Goal: Transaction & Acquisition: Purchase product/service

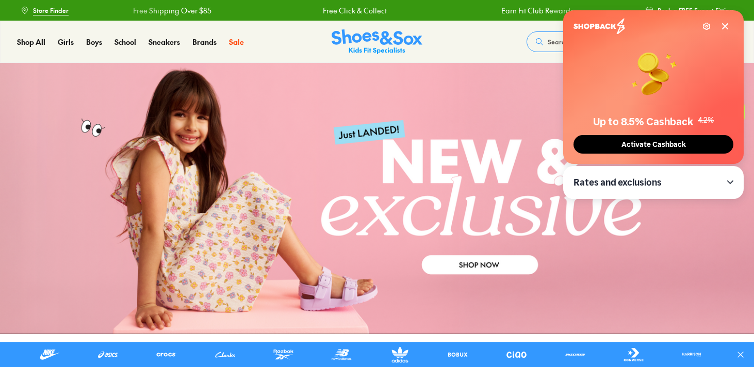
scroll to position [18, 0]
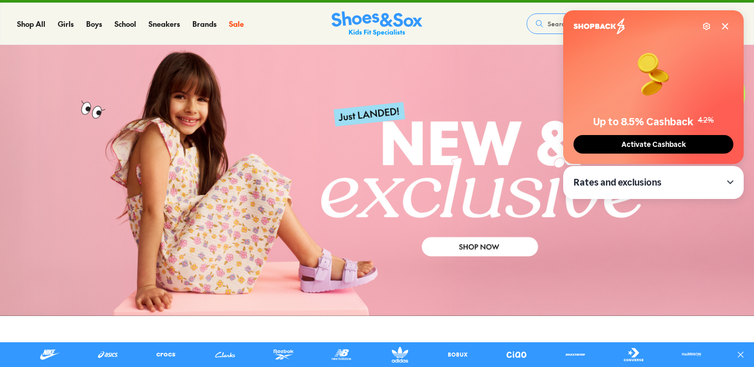
click at [728, 26] on icon at bounding box center [725, 26] width 8 height 8
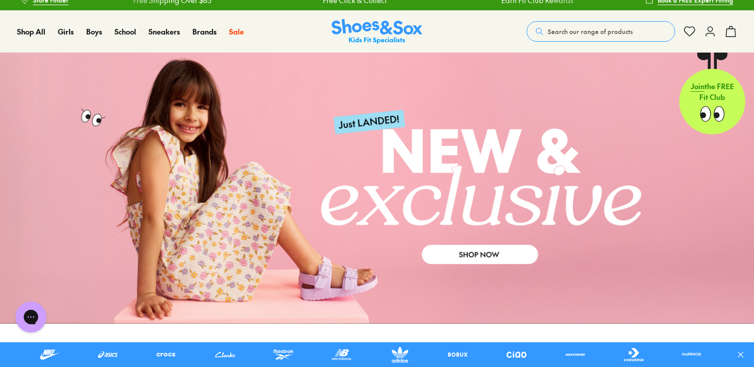
scroll to position [0, 0]
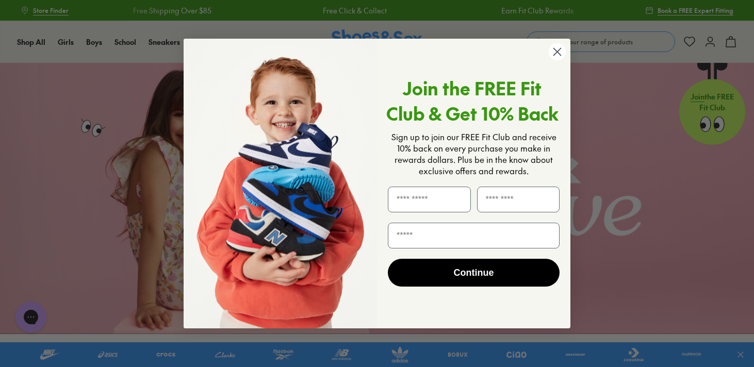
click at [556, 48] on circle "Close dialog" at bounding box center [557, 51] width 17 height 17
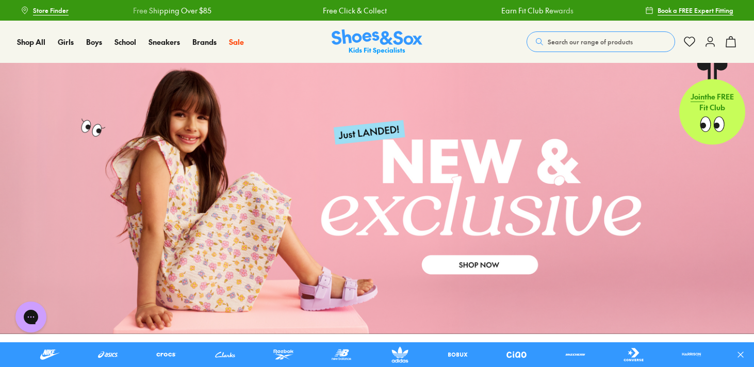
click at [580, 39] on span "Search our range of products" at bounding box center [590, 41] width 85 height 9
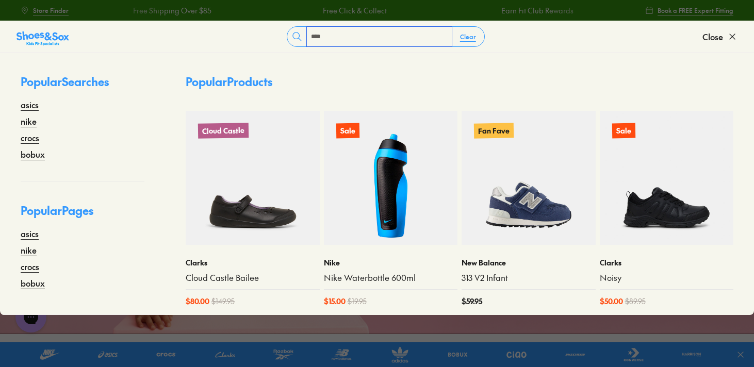
type input "****"
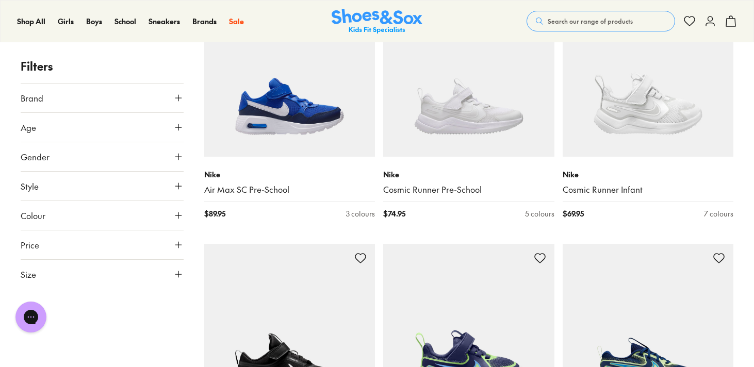
scroll to position [2501, 0]
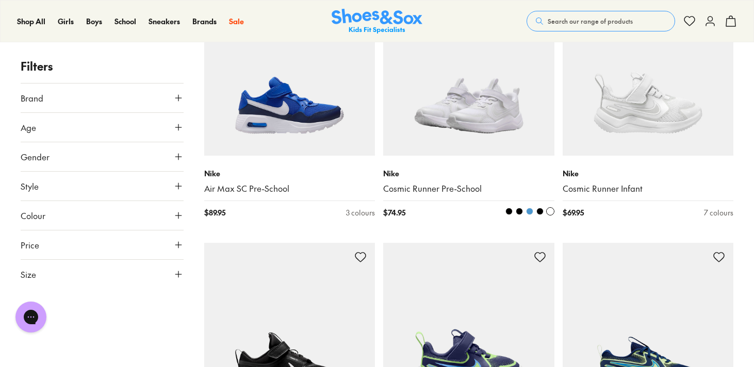
click at [473, 105] on img at bounding box center [468, 70] width 171 height 171
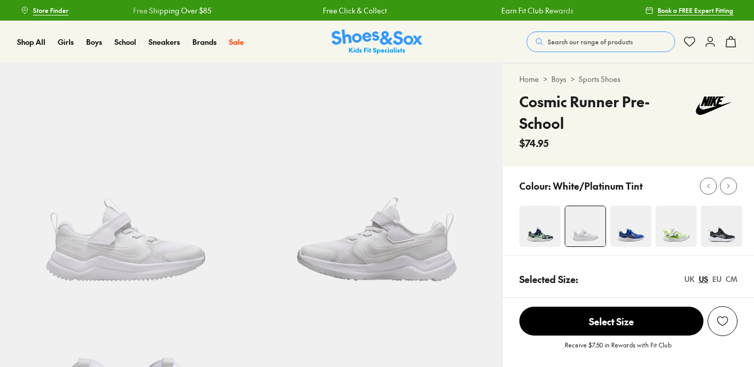
select select "*"
click at [615, 226] on img at bounding box center [630, 226] width 41 height 41
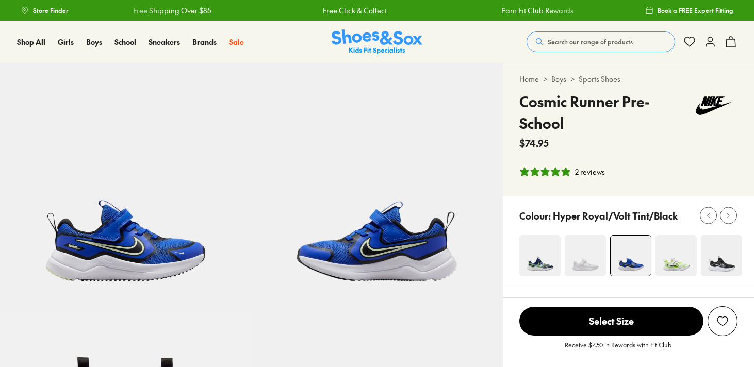
select select "*"
click at [551, 43] on span "Search our range of products" at bounding box center [590, 41] width 85 height 9
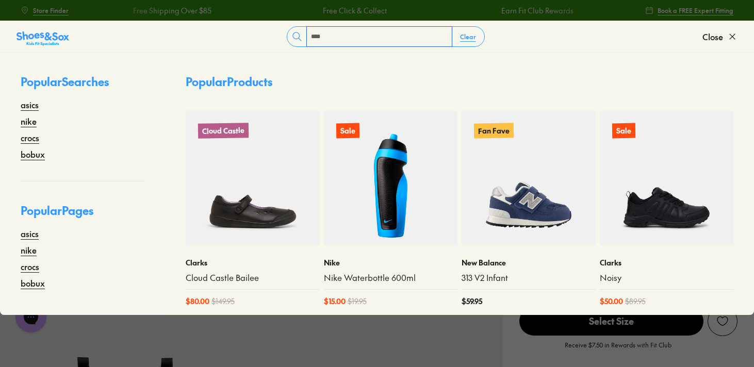
type input "****"
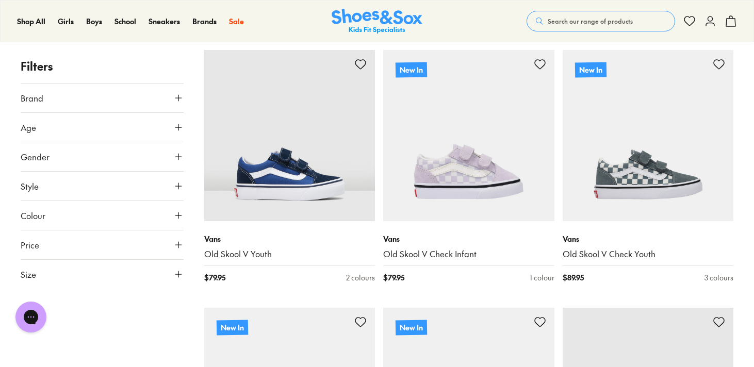
scroll to position [111, 0]
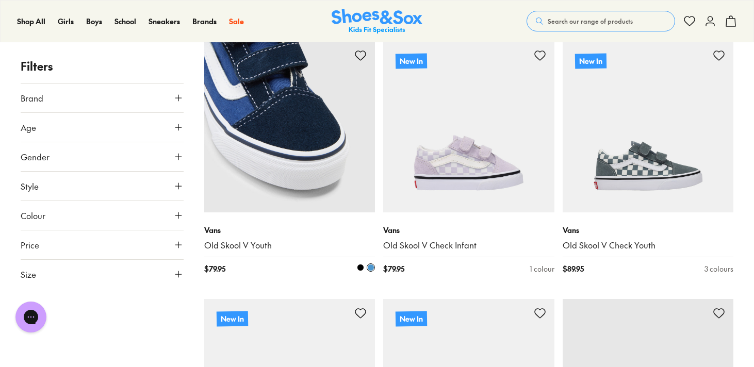
click at [359, 267] on span at bounding box center [360, 267] width 7 height 7
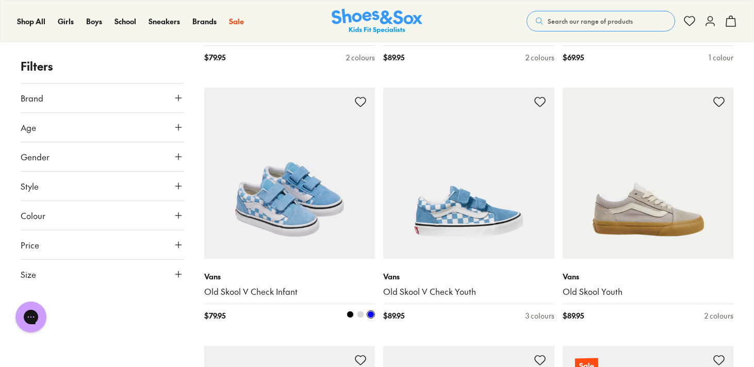
scroll to position [732, 0]
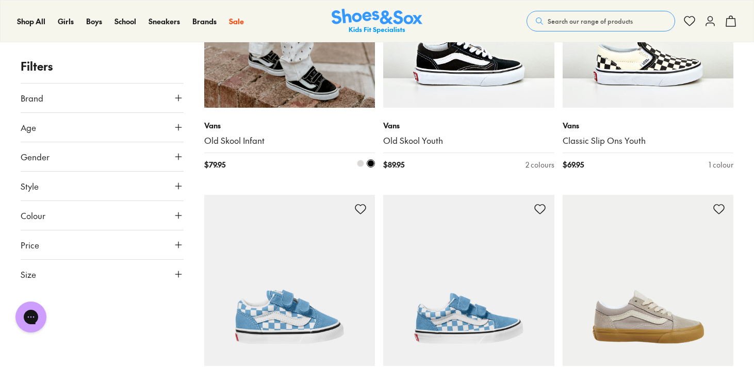
click at [318, 71] on img at bounding box center [289, 22] width 171 height 171
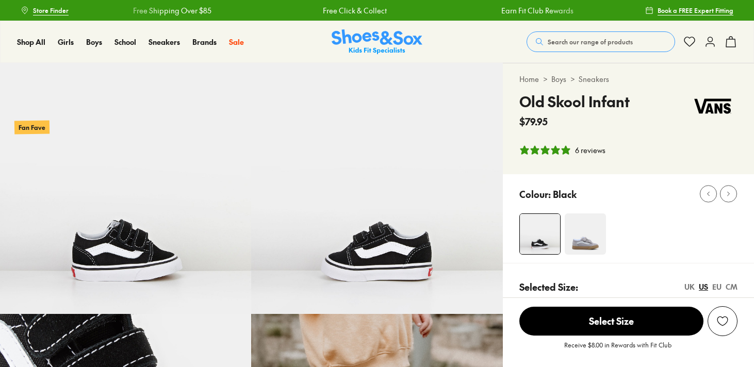
select select "*"
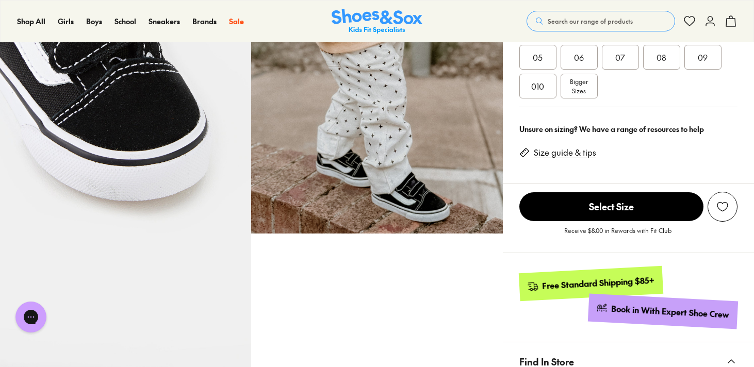
scroll to position [334, 0]
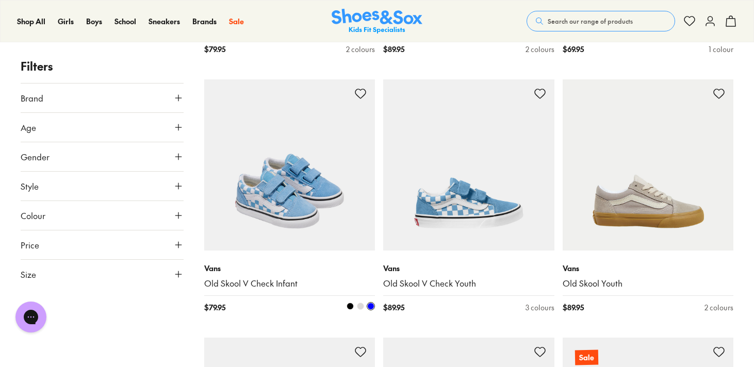
scroll to position [858, 0]
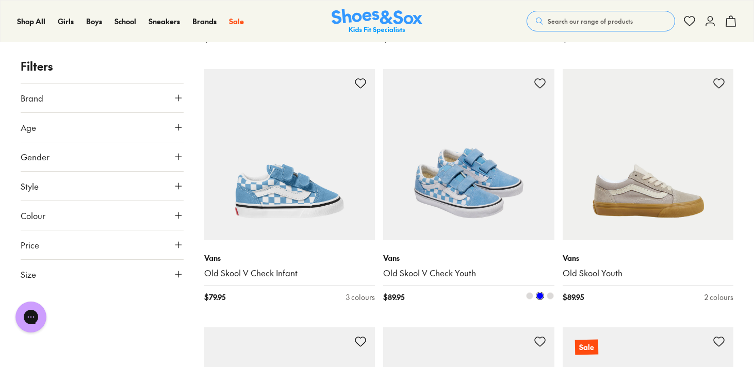
click at [437, 196] on img at bounding box center [468, 154] width 171 height 171
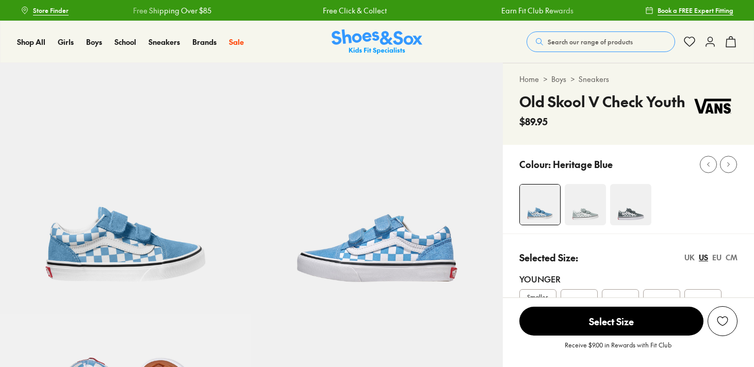
select select "*"
click at [623, 206] on img at bounding box center [630, 204] width 41 height 41
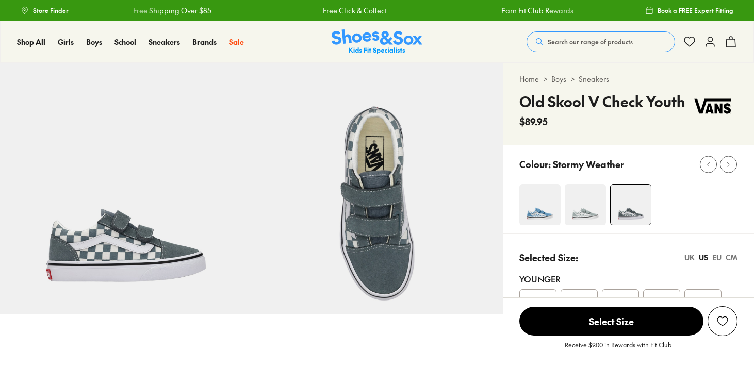
select select "*"
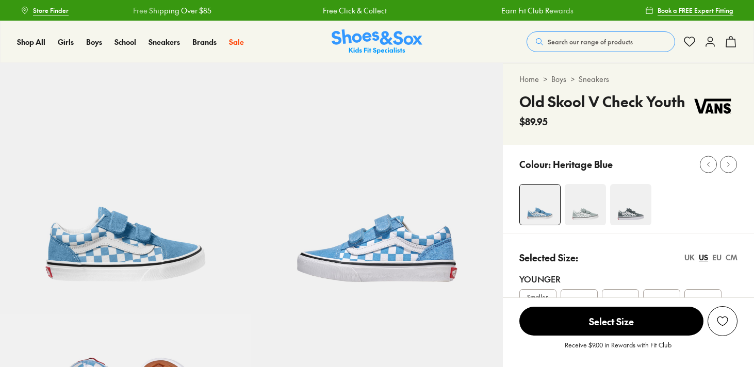
select select "*"
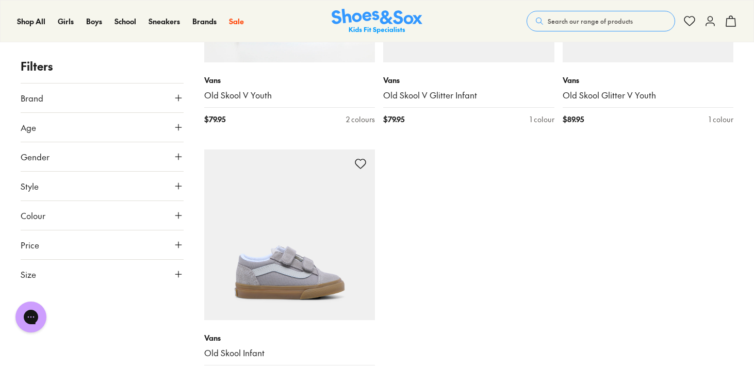
scroll to position [1810, 0]
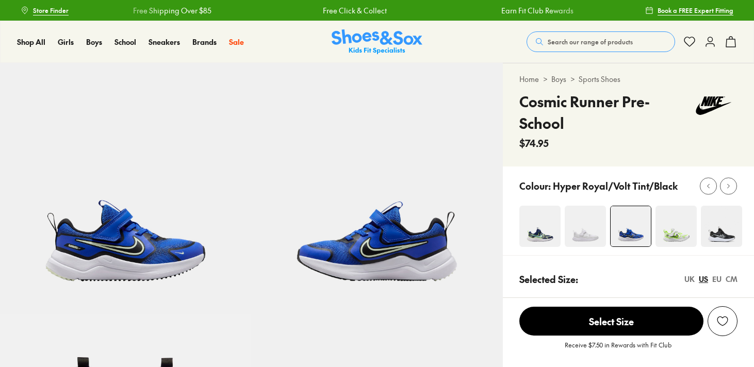
select select "*"
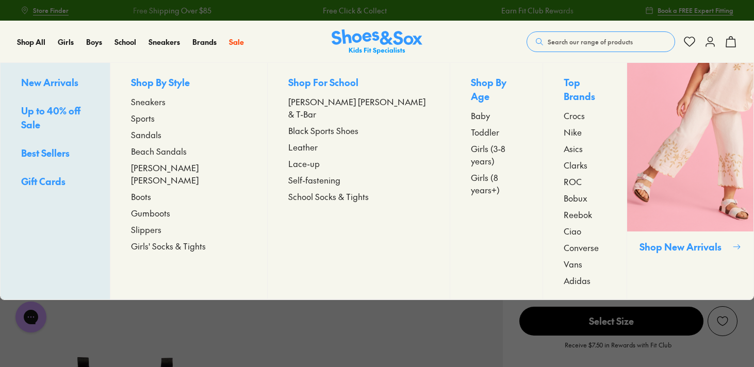
click at [51, 106] on span "Up to 40% off Sale" at bounding box center [50, 117] width 59 height 27
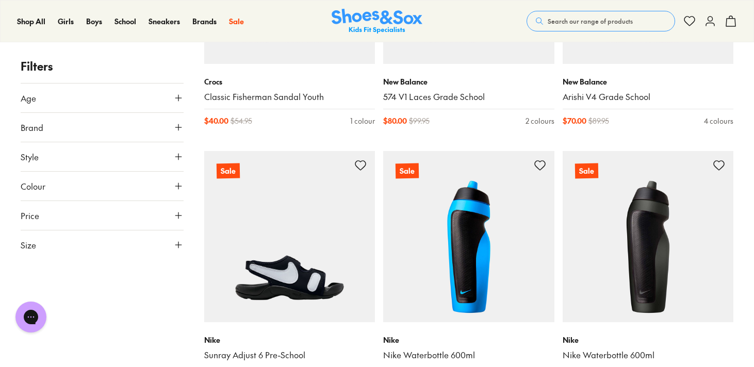
scroll to position [2132, 0]
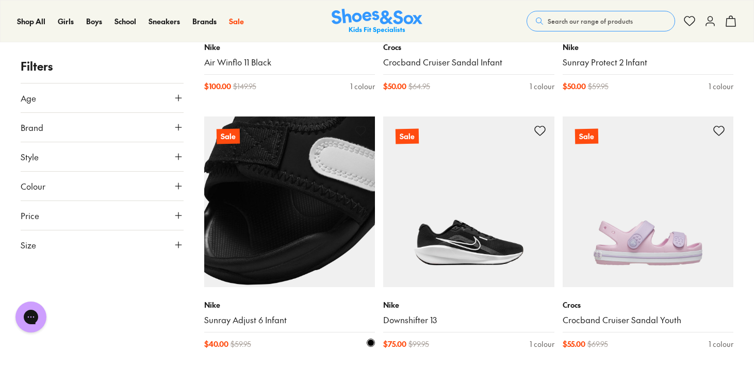
scroll to position [1625, 0]
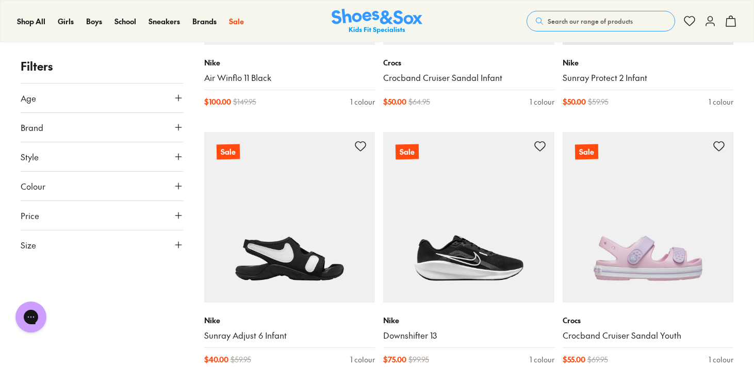
click at [129, 127] on button "Brand" at bounding box center [102, 127] width 163 height 29
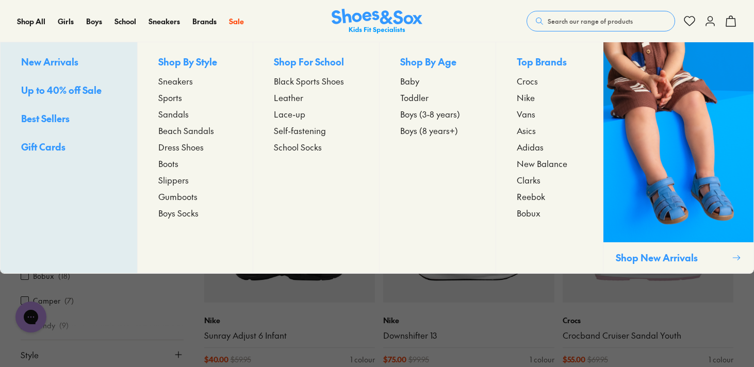
click at [79, 94] on span "Up to 40% off Sale" at bounding box center [61, 90] width 80 height 13
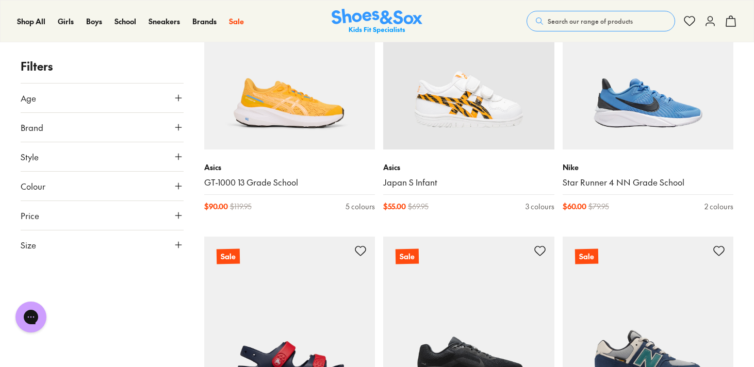
scroll to position [1261, 0]
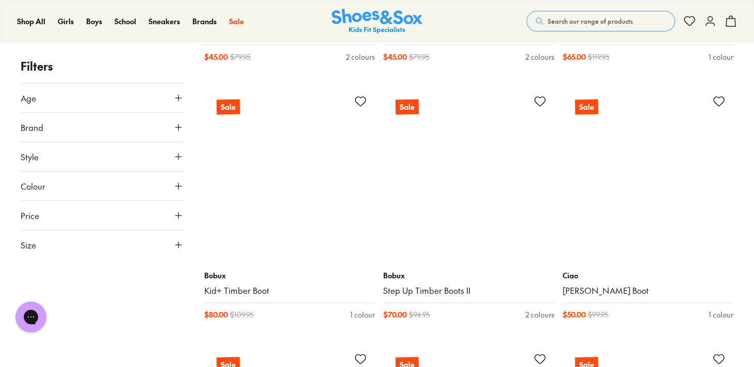
scroll to position [4873, 0]
